Goal: Find specific page/section: Find specific page/section

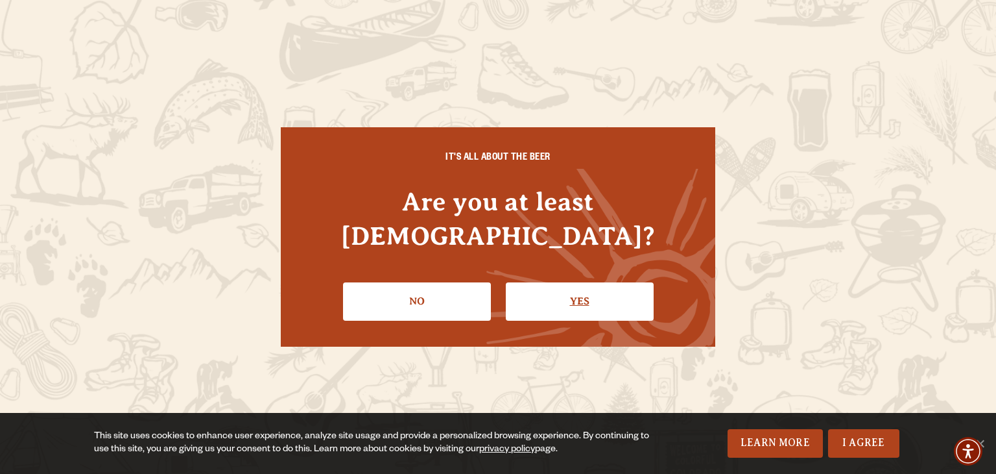
click at [553, 282] on link "Yes" at bounding box center [580, 301] width 148 height 38
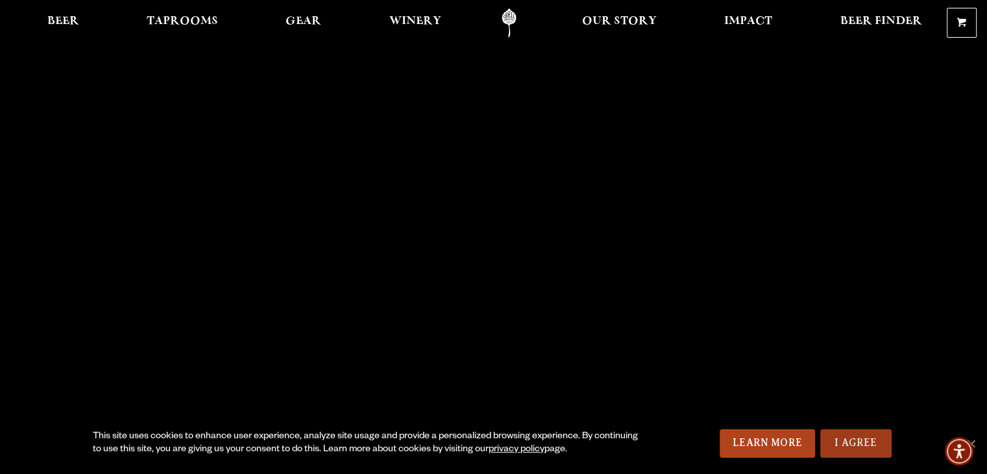
click at [867, 445] on link "I Agree" at bounding box center [855, 443] width 71 height 29
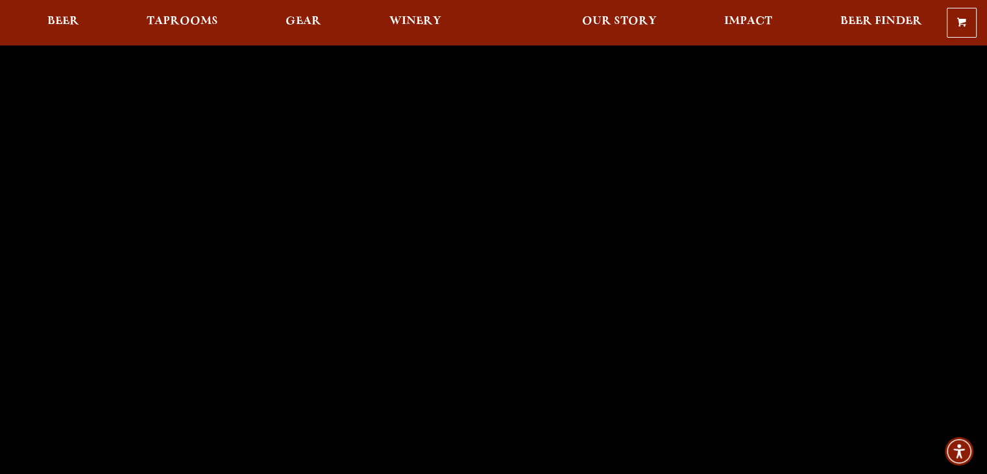
scroll to position [32, 0]
click at [171, 21] on span "Taprooms" at bounding box center [182, 21] width 71 height 10
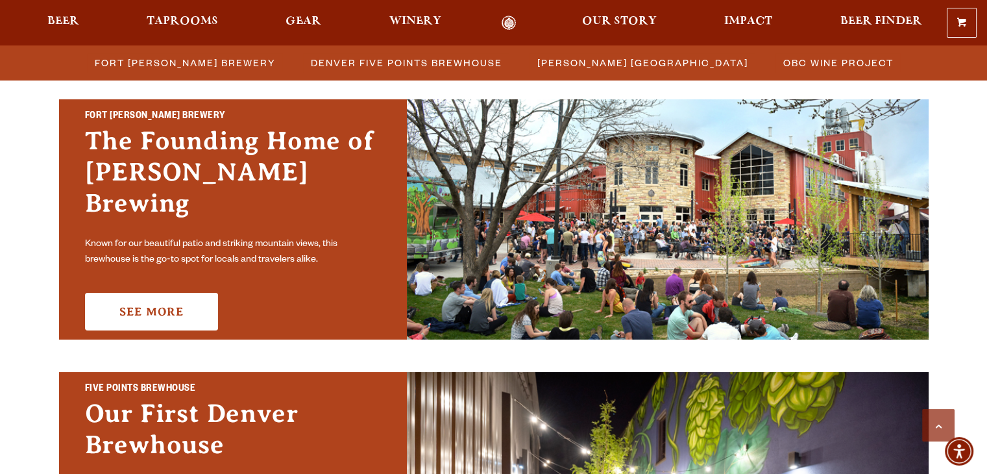
scroll to position [384, 0]
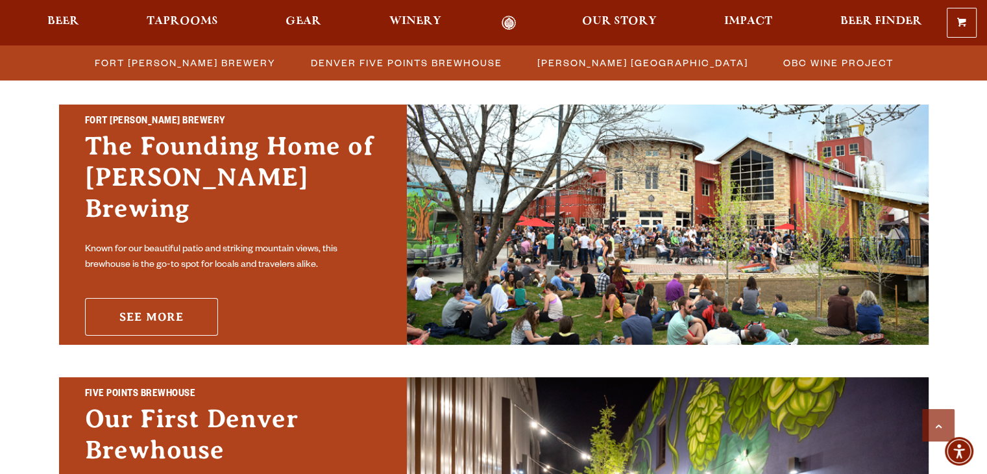
click at [186, 298] on link "See More" at bounding box center [151, 317] width 133 height 38
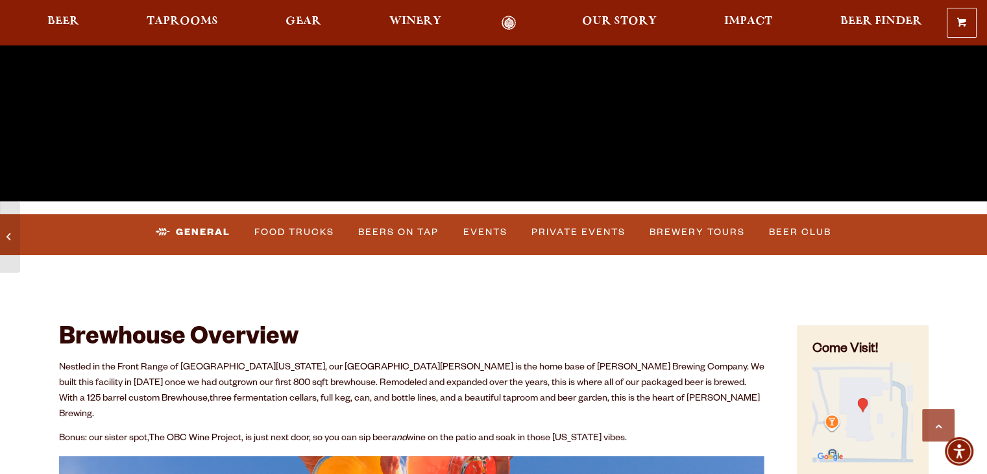
scroll to position [394, 0]
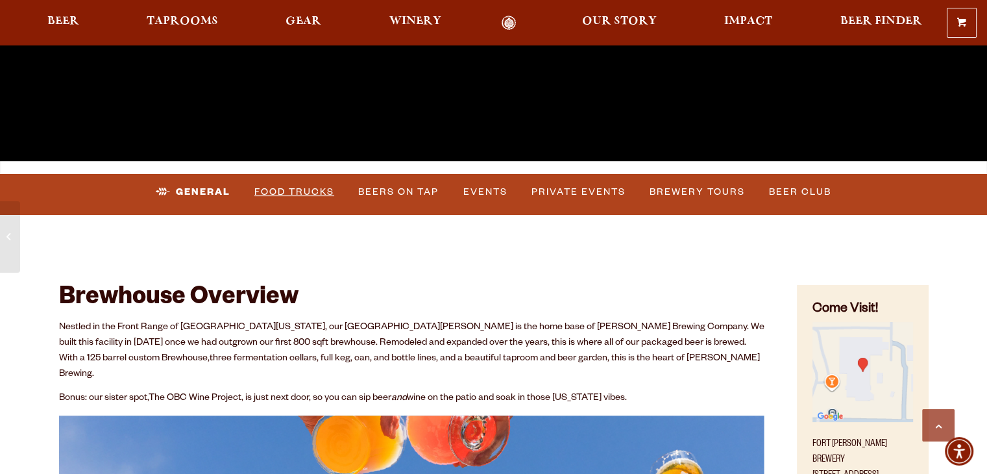
click at [276, 189] on link "Food Trucks" at bounding box center [294, 192] width 90 height 30
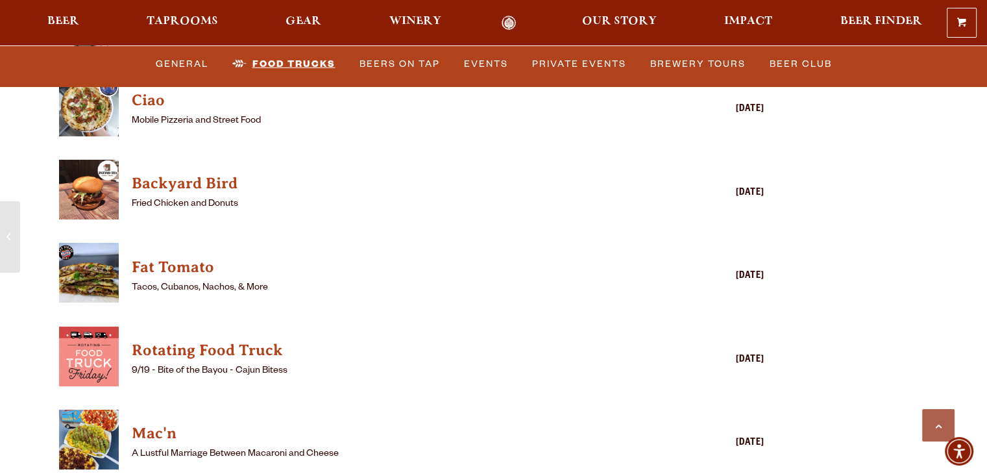
scroll to position [3712, 0]
